Goal: Check status: Check status

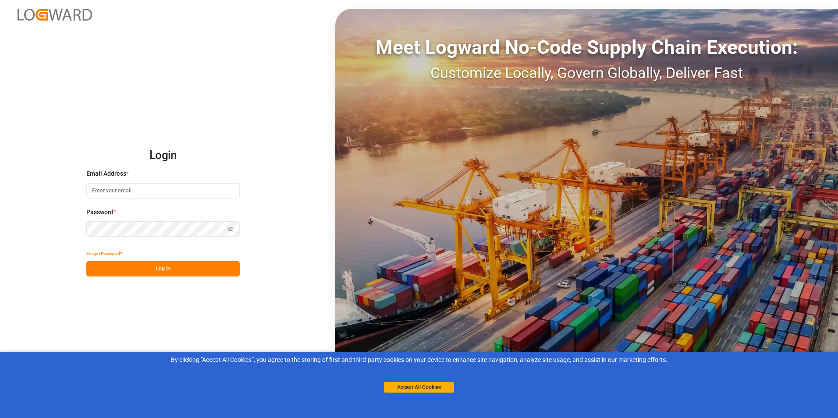
type input "[PERSON_NAME][EMAIL_ADDRESS][DOMAIN_NAME]"
click at [157, 268] on button "Log In" at bounding box center [162, 268] width 153 height 15
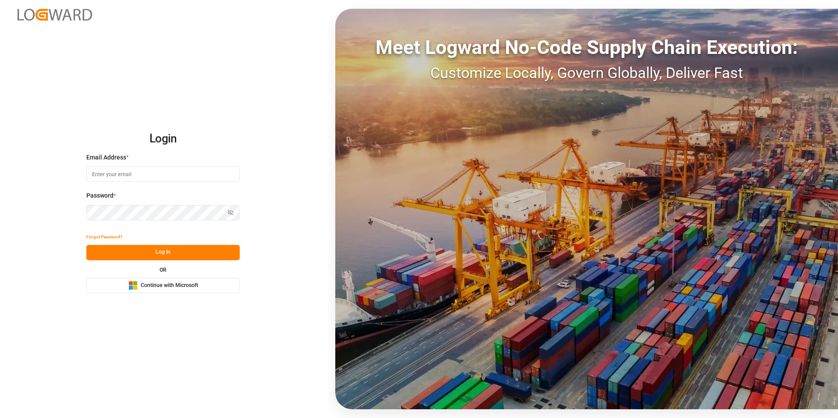
type input "[PERSON_NAME][EMAIL_ADDRESS][DOMAIN_NAME]"
click at [163, 250] on button "Log In" at bounding box center [162, 252] width 153 height 15
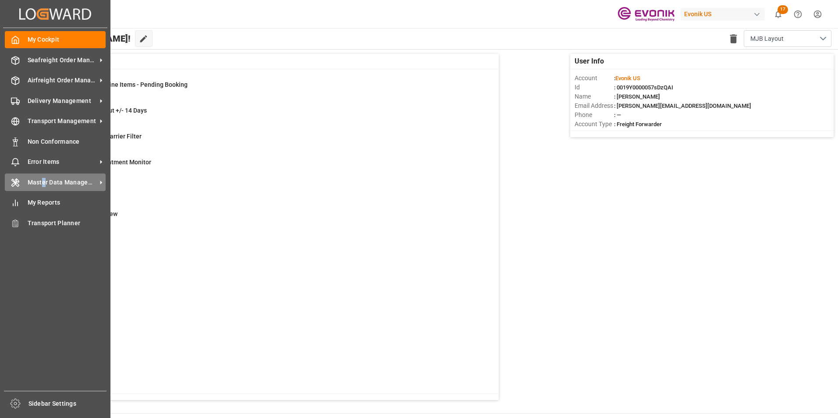
click at [43, 181] on span "Master Data Management" at bounding box center [62, 182] width 69 height 9
click at [46, 200] on span "My Reports" at bounding box center [67, 202] width 78 height 9
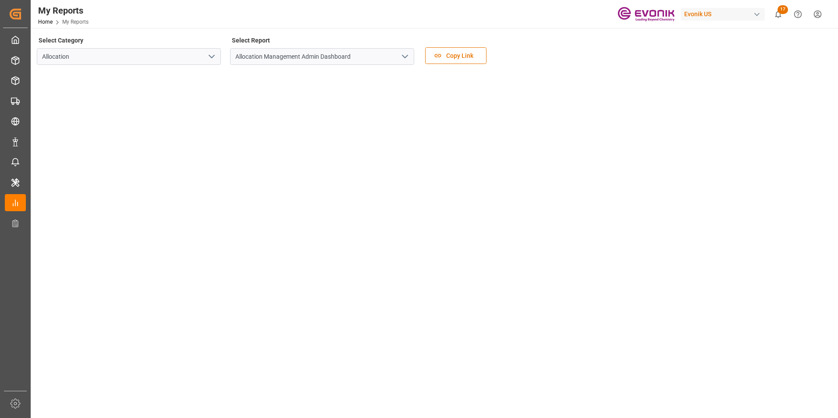
click at [210, 57] on icon "open menu" at bounding box center [211, 56] width 11 height 11
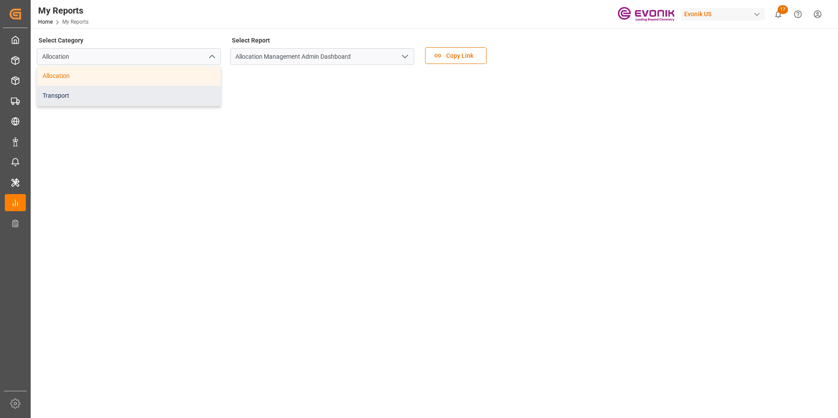
click at [60, 93] on div "Transport" at bounding box center [128, 96] width 183 height 20
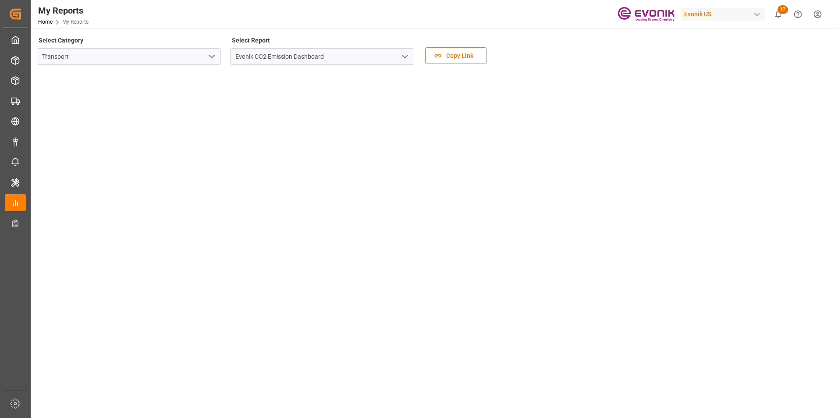
click at [408, 58] on icon "open menu" at bounding box center [405, 56] width 11 height 11
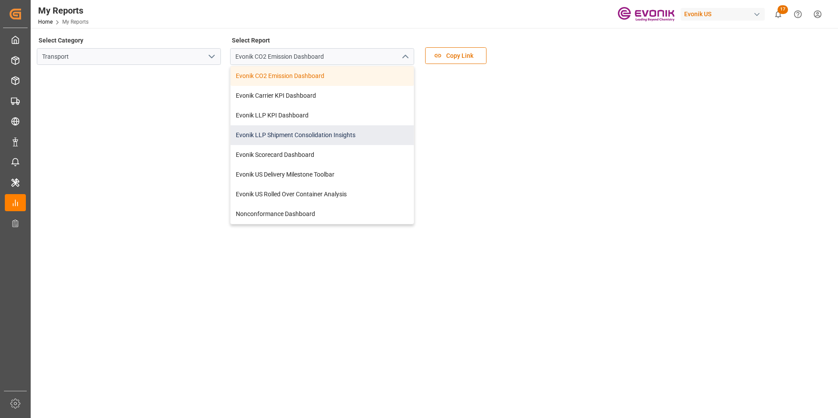
click at [295, 133] on div "Evonik LLP Shipment Consolidation Insights" at bounding box center [321, 135] width 183 height 20
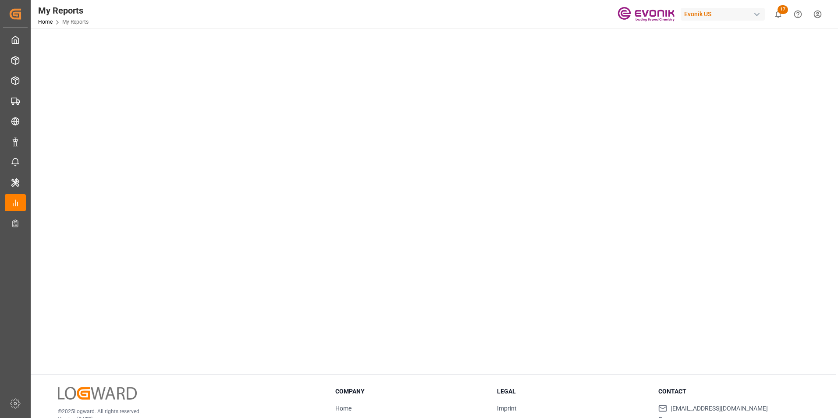
scroll to position [88, 0]
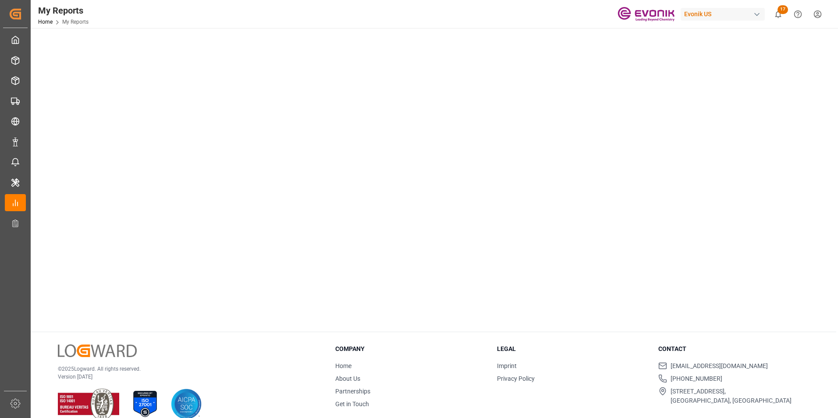
click at [719, 148] on tableau-viz at bounding box center [433, 154] width 791 height 341
click at [682, 106] on tableau-viz at bounding box center [433, 154] width 791 height 341
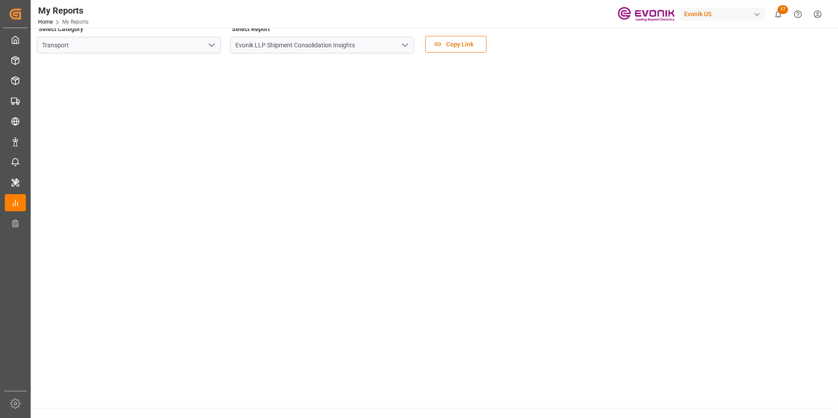
scroll to position [0, 0]
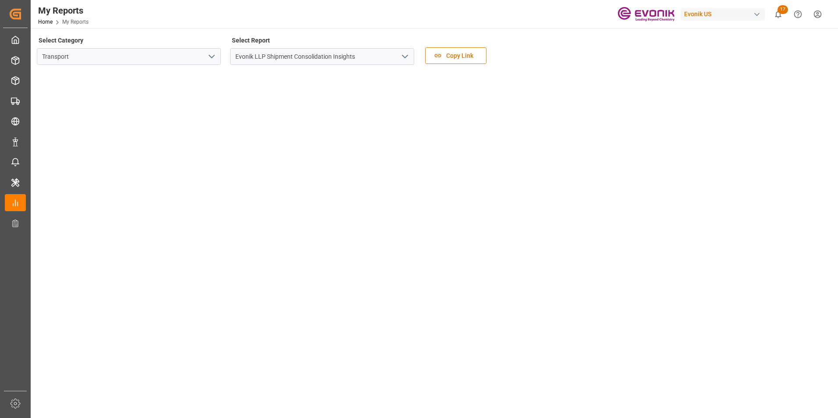
click at [520, 43] on div "Select Category Transport Select Report Evonik LLP Shipment Consolidation Insig…" at bounding box center [433, 52] width 793 height 37
click at [556, 41] on div "Select Category Transport Select Report Evonik LLP Shipment Consolidation Insig…" at bounding box center [433, 52] width 793 height 37
click at [559, 36] on div "Select Category Transport Select Report Evonik LLP Shipment Consolidation Insig…" at bounding box center [433, 52] width 793 height 37
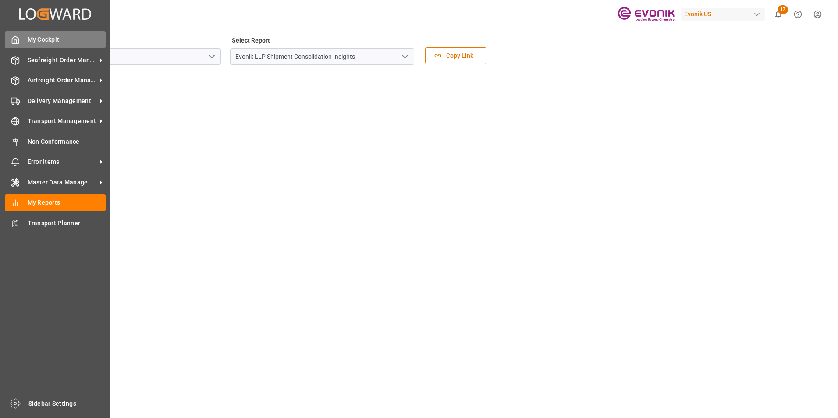
click at [32, 40] on span "My Cockpit" at bounding box center [67, 39] width 78 height 9
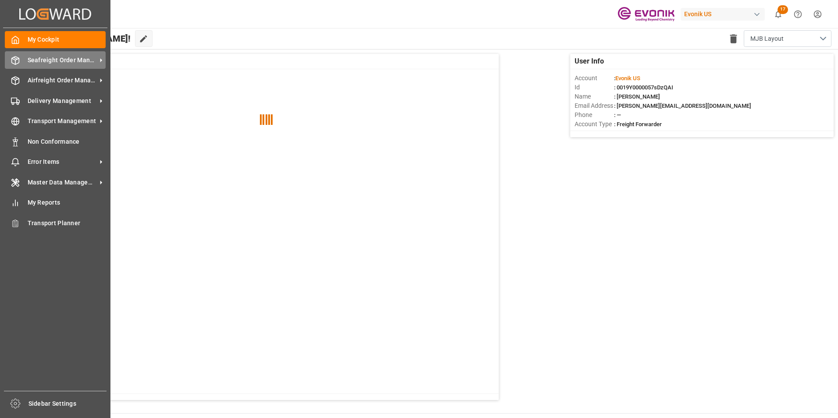
click at [58, 60] on span "Seafreight Order Management" at bounding box center [62, 60] width 69 height 9
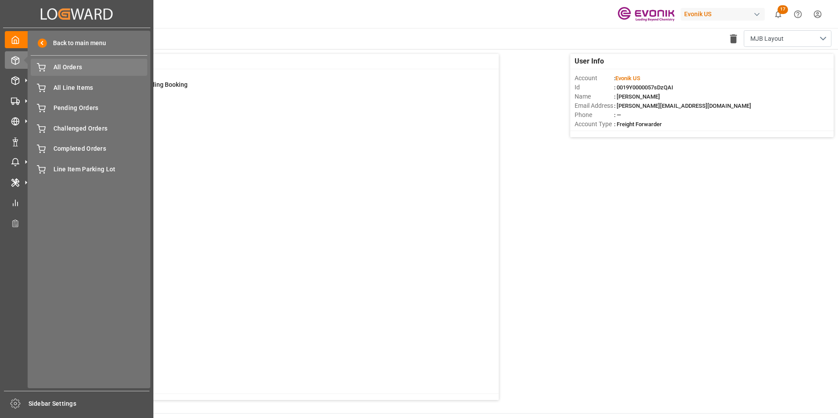
click at [69, 64] on span "All Orders" at bounding box center [100, 67] width 94 height 9
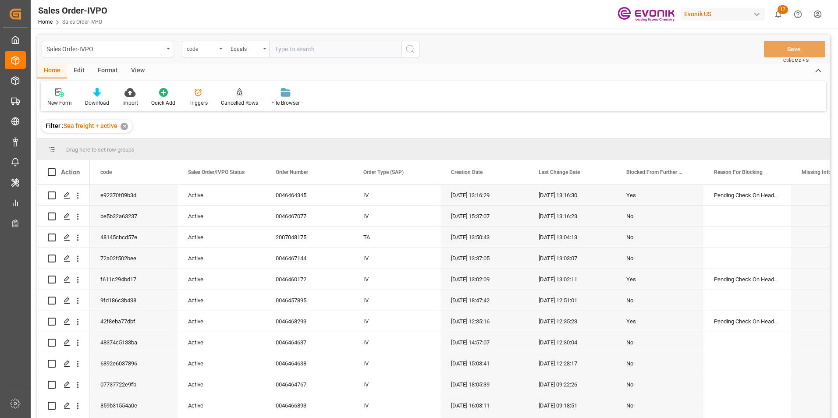
click at [220, 49] on icon "open menu" at bounding box center [221, 49] width 4 height 2
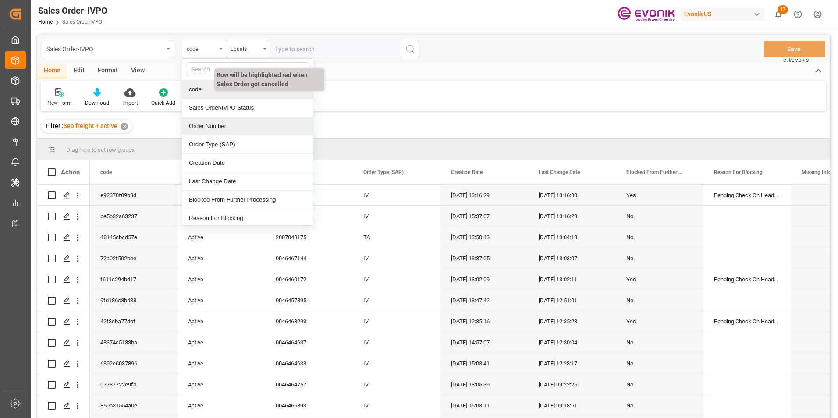
drag, startPoint x: 207, startPoint y: 125, endPoint x: 232, endPoint y: 91, distance: 42.7
click at [207, 125] on div "Order Number" at bounding box center [247, 126] width 131 height 18
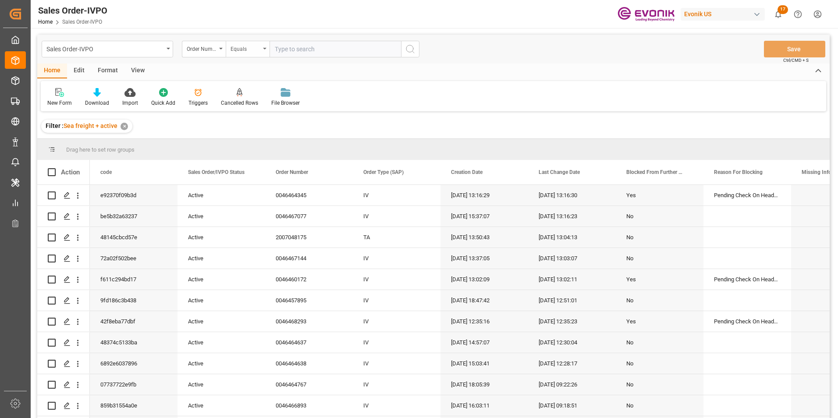
click at [265, 50] on div "Equals" at bounding box center [248, 49] width 44 height 17
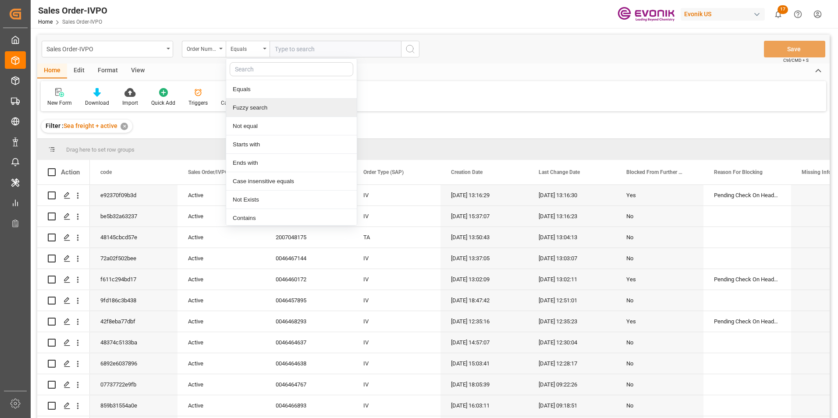
click at [252, 108] on div "Fuzzy search" at bounding box center [291, 108] width 131 height 18
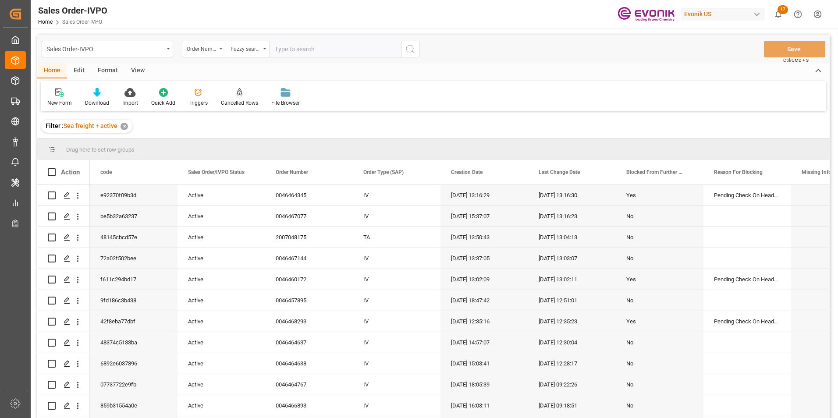
click at [292, 50] on input "text" at bounding box center [334, 49] width 131 height 17
paste input "46466103"
type input "46466103"
click at [414, 45] on icon "search button" at bounding box center [410, 49] width 11 height 11
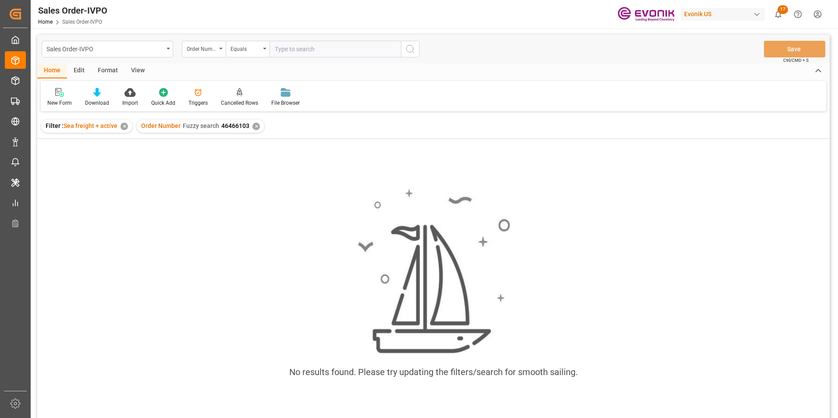
click at [302, 46] on input "text" at bounding box center [334, 49] width 131 height 17
paste input "46466103"
type input "46466103"
click at [410, 46] on icon "search button" at bounding box center [410, 49] width 11 height 11
click at [252, 124] on div "✕" at bounding box center [255, 126] width 7 height 7
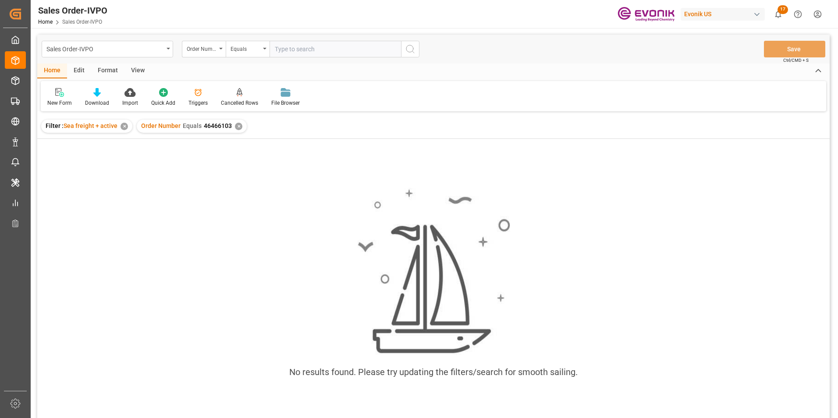
click at [235, 126] on div "✕" at bounding box center [238, 126] width 7 height 7
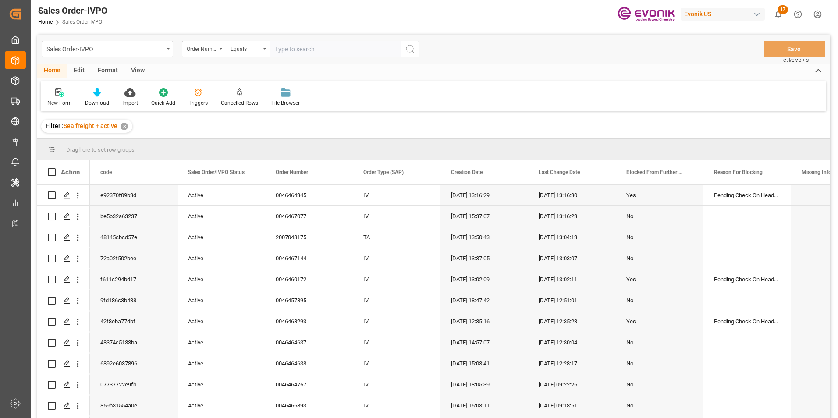
click at [287, 48] on input "text" at bounding box center [334, 49] width 131 height 17
click at [265, 46] on div "Equals" at bounding box center [248, 49] width 44 height 17
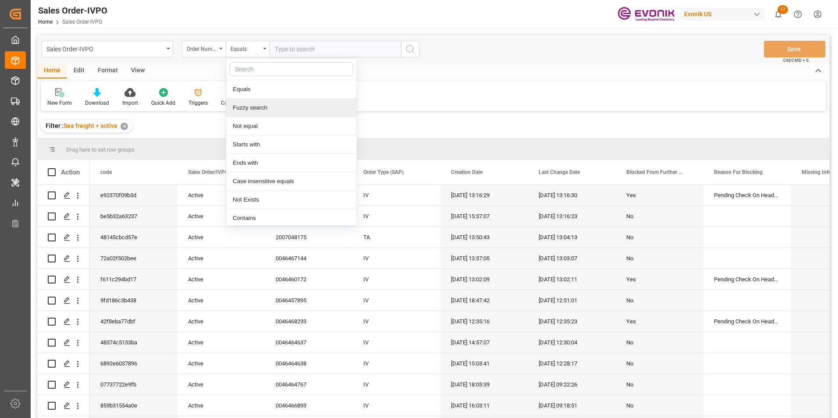
click at [246, 110] on div "Fuzzy search" at bounding box center [291, 108] width 131 height 18
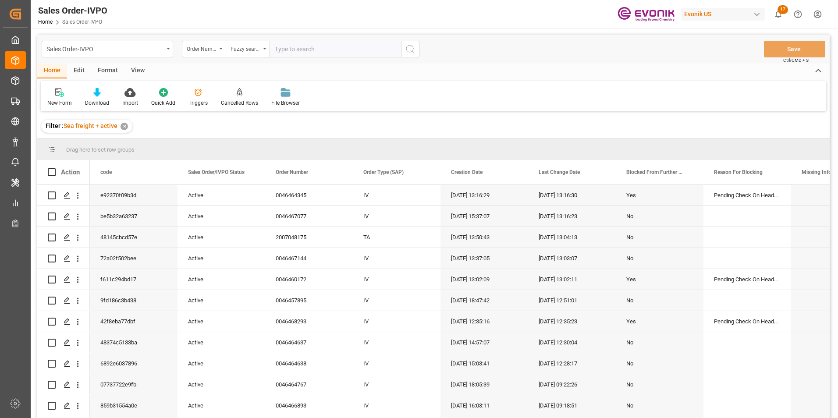
click at [287, 50] on input "text" at bounding box center [334, 49] width 131 height 17
paste input "46466103"
type input "46466103"
click at [413, 49] on icon "search button" at bounding box center [410, 49] width 11 height 11
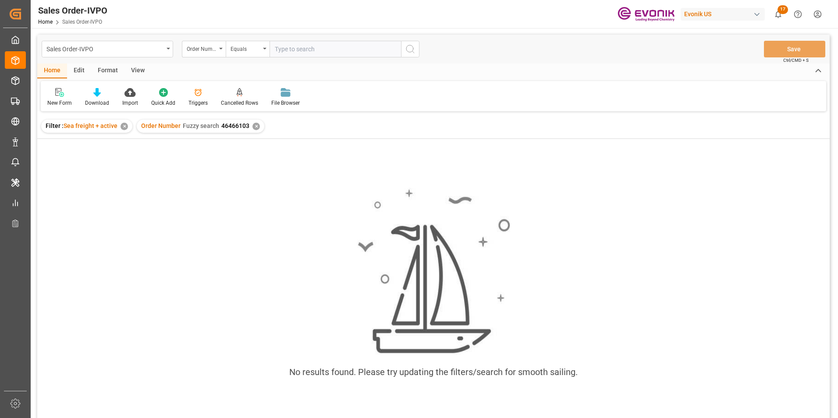
click at [254, 124] on div "✕" at bounding box center [255, 126] width 7 height 7
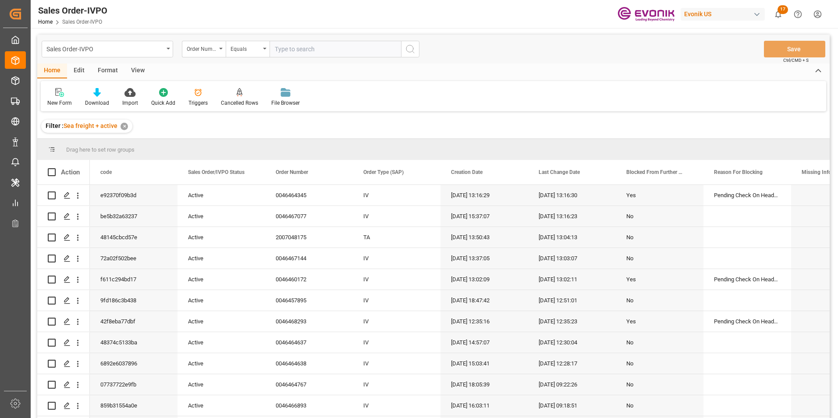
click at [283, 45] on input "text" at bounding box center [334, 49] width 131 height 17
paste input "46465543"
type input "46465543"
click at [419, 49] on button "search button" at bounding box center [410, 49] width 18 height 17
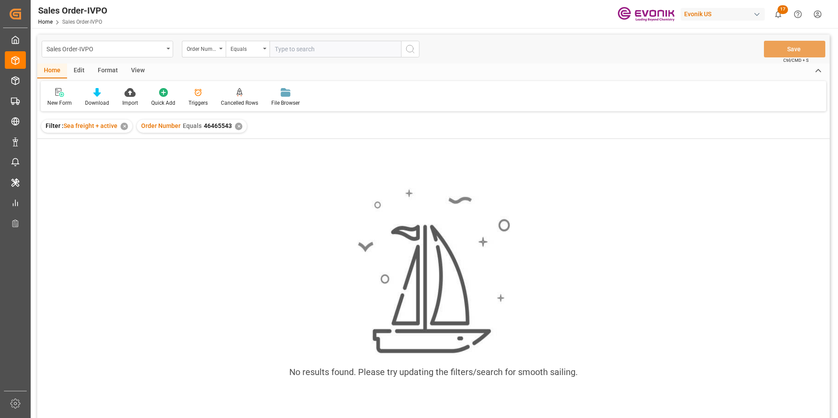
click at [239, 124] on div "Order Number Equals 46465543 ✕" at bounding box center [192, 126] width 110 height 13
click at [235, 127] on div "✕" at bounding box center [238, 126] width 7 height 7
